Goal: Task Accomplishment & Management: Complete application form

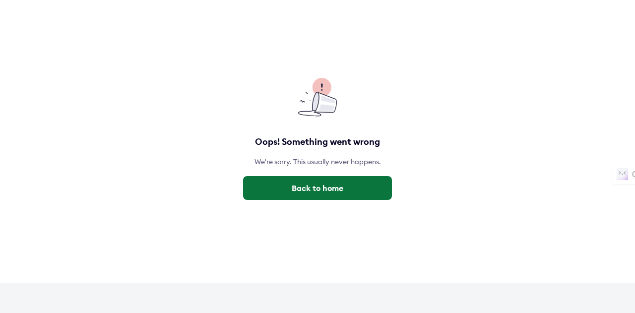
click at [304, 190] on button "Back to home" at bounding box center [317, 188] width 149 height 24
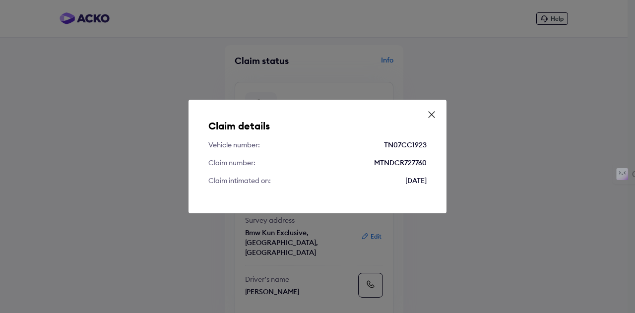
click at [434, 116] on icon at bounding box center [432, 115] width 10 height 10
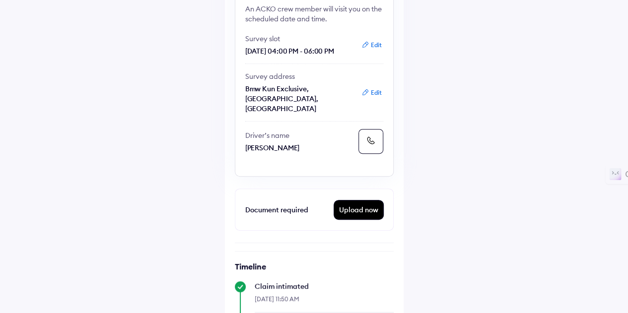
scroll to position [159, 0]
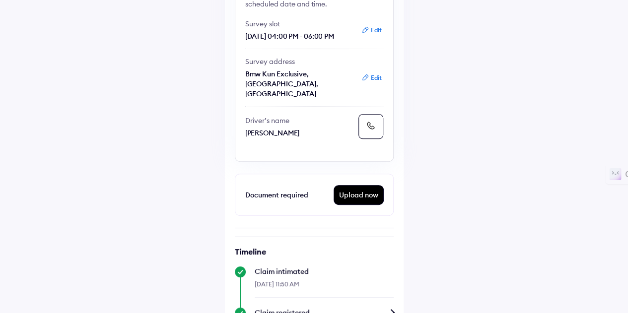
click at [357, 195] on div "Upload now" at bounding box center [358, 195] width 49 height 19
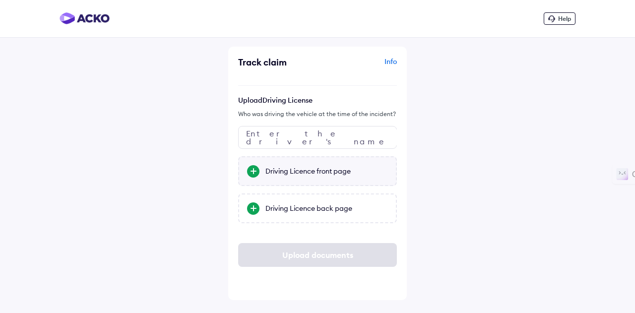
click at [325, 175] on div "Driving Licence front page" at bounding box center [327, 171] width 123 height 10
click at [0, 0] on input "Driving Licence front page" at bounding box center [0, 0] width 0 height 0
click at [330, 208] on div "Driving Licence back page" at bounding box center [327, 208] width 123 height 10
click at [0, 0] on input "Driving Licence back page" at bounding box center [0, 0] width 0 height 0
click at [301, 138] on input "text" at bounding box center [317, 137] width 159 height 23
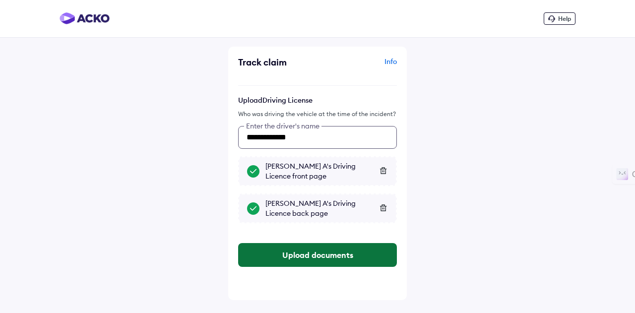
type input "**********"
click at [312, 254] on button "Upload documents" at bounding box center [317, 255] width 159 height 24
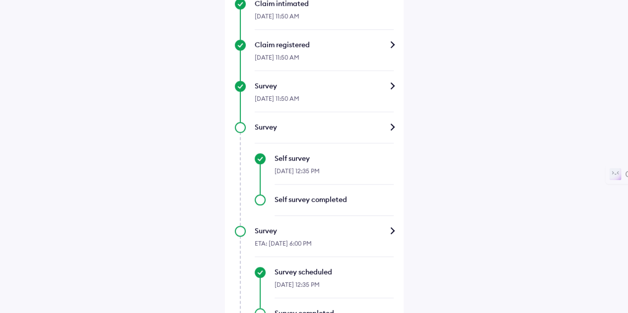
click at [415, 191] on div "Help Claim status Info Your car survey is scheduled An ACKO crew member will vi…" at bounding box center [314, 35] width 628 height 809
